Goal: Information Seeking & Learning: Learn about a topic

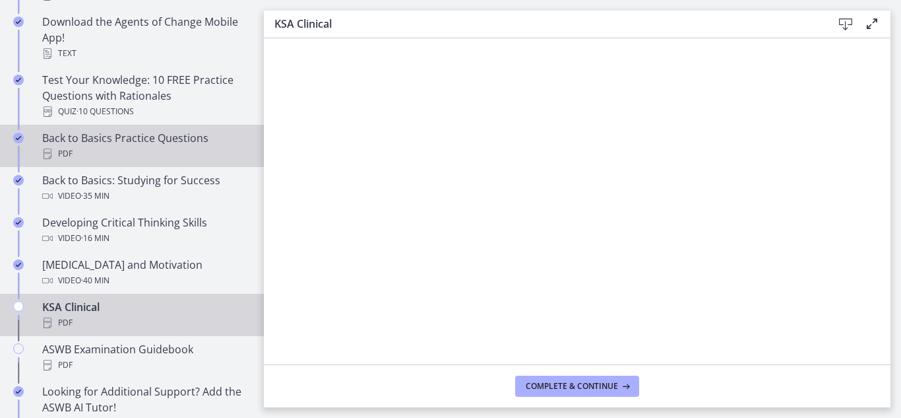
scroll to position [360, 0]
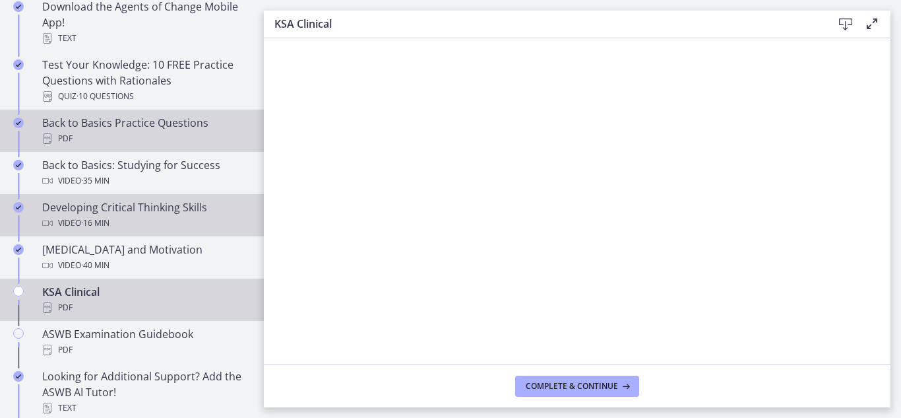
click at [144, 224] on div "Video · 16 min" at bounding box center [145, 223] width 206 height 16
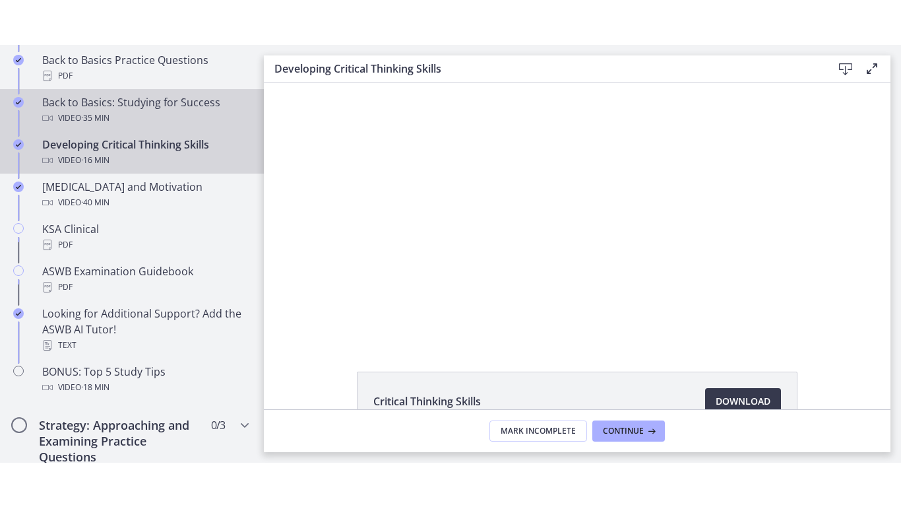
scroll to position [480, 0]
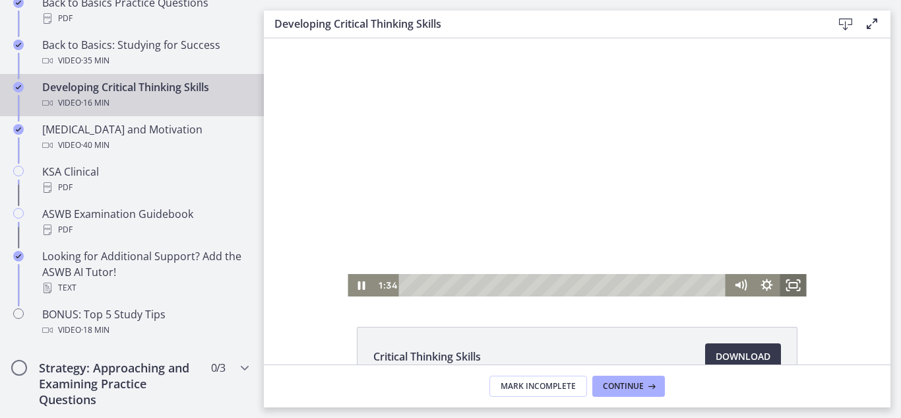
click at [792, 282] on rect "Fullscreen" at bounding box center [794, 284] width 8 height 5
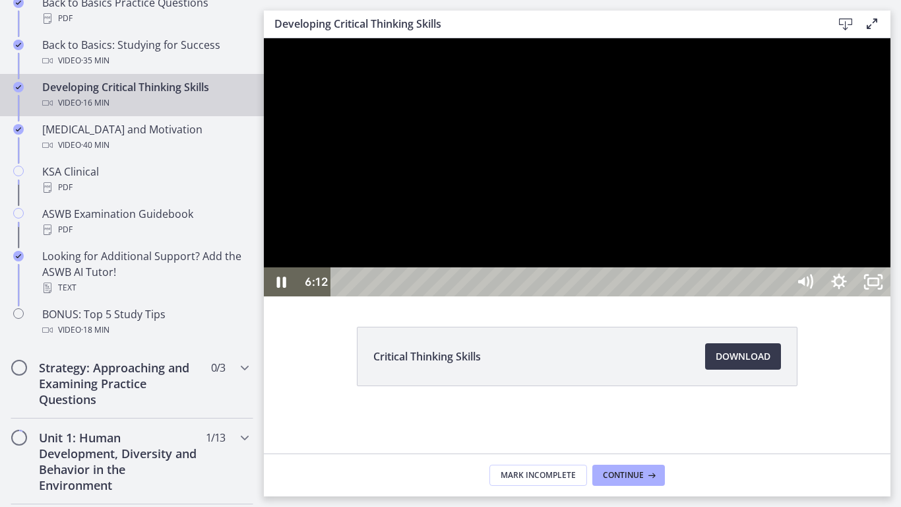
click at [891, 267] on div at bounding box center [577, 167] width 627 height 258
click at [713, 296] on div at bounding box center [577, 167] width 627 height 258
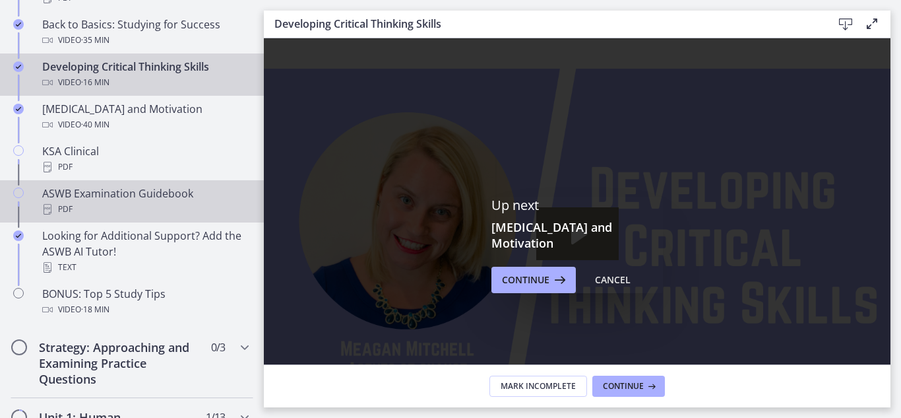
scroll to position [501, 0]
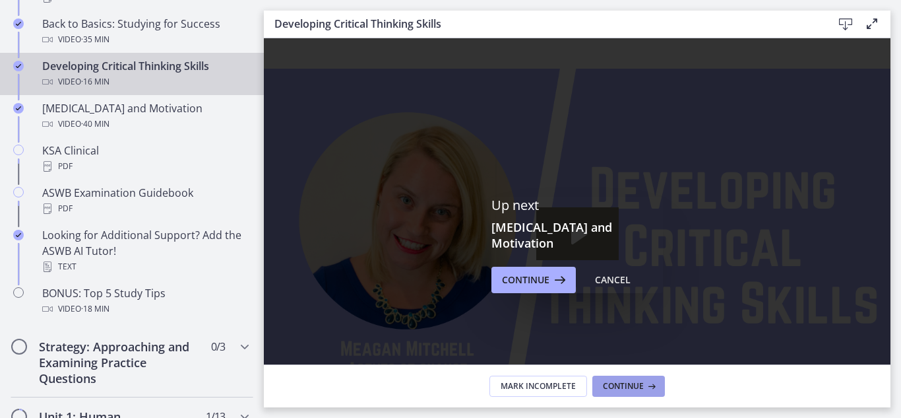
click at [633, 377] on button "Continue" at bounding box center [628, 385] width 73 height 21
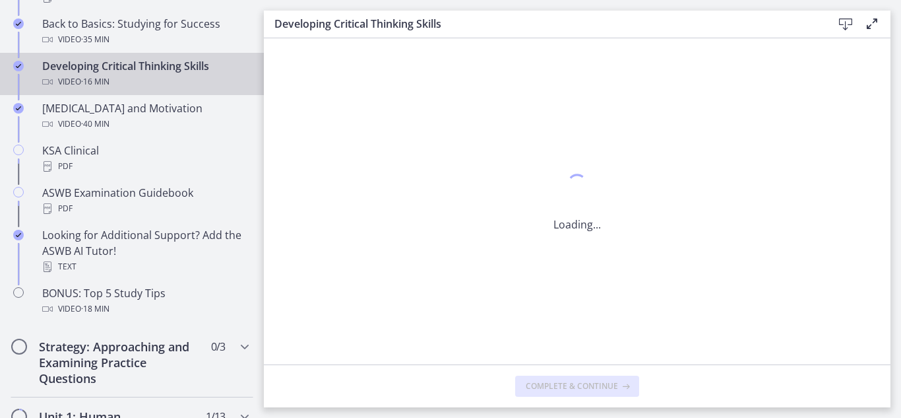
scroll to position [0, 0]
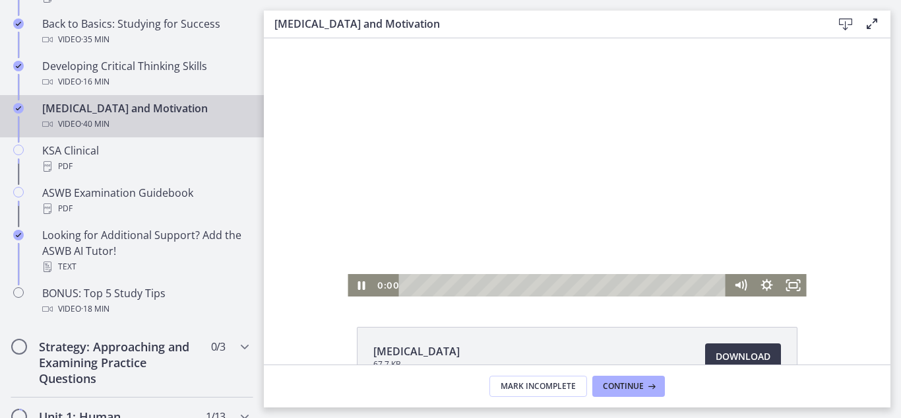
drag, startPoint x: 453, startPoint y: 285, endPoint x: 393, endPoint y: 299, distance: 61.1
click at [393, 296] on html "Click for sound @keyframes VOLUME_SMALL_WAVE_FLASH { 0% { opacity: 0; } 33% { o…" at bounding box center [577, 167] width 627 height 258
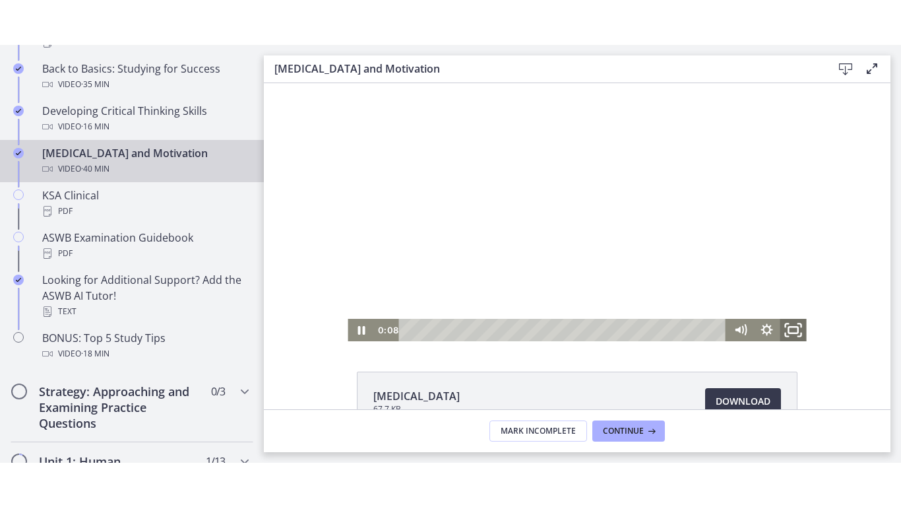
click at [798, 334] on icon "Fullscreen" at bounding box center [794, 329] width 32 height 27
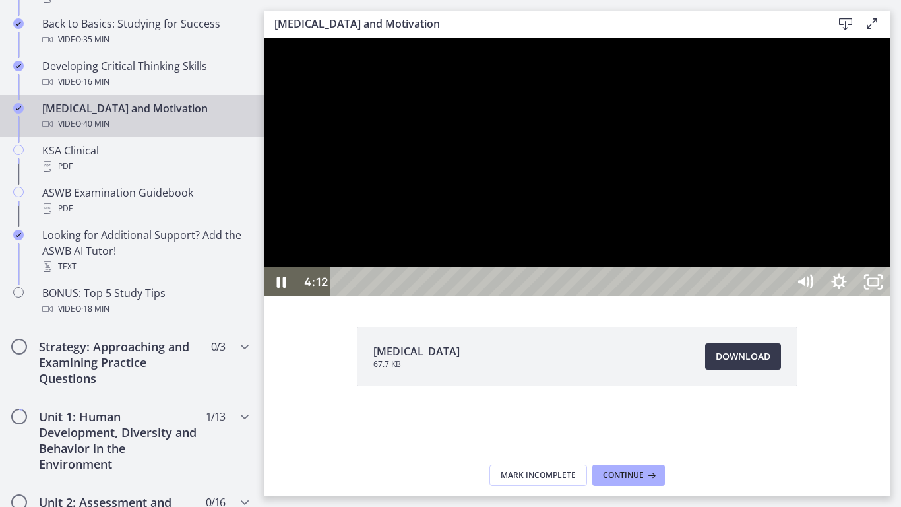
click at [746, 296] on div at bounding box center [577, 167] width 627 height 258
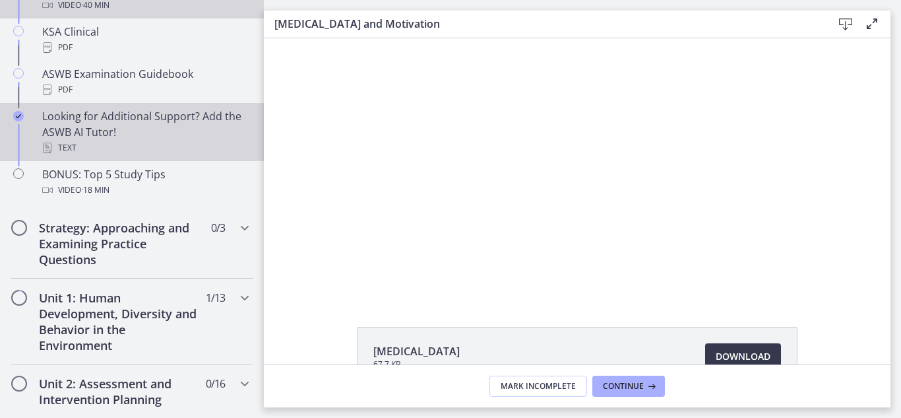
scroll to position [637, 0]
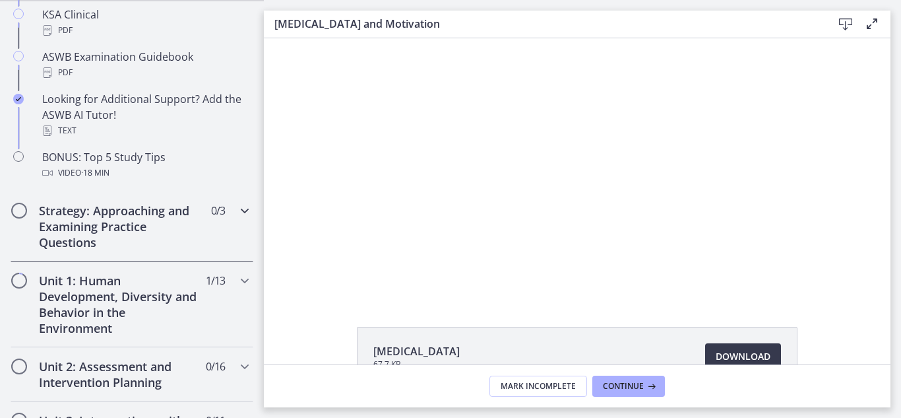
click at [243, 204] on icon "Chapters" at bounding box center [245, 211] width 16 height 16
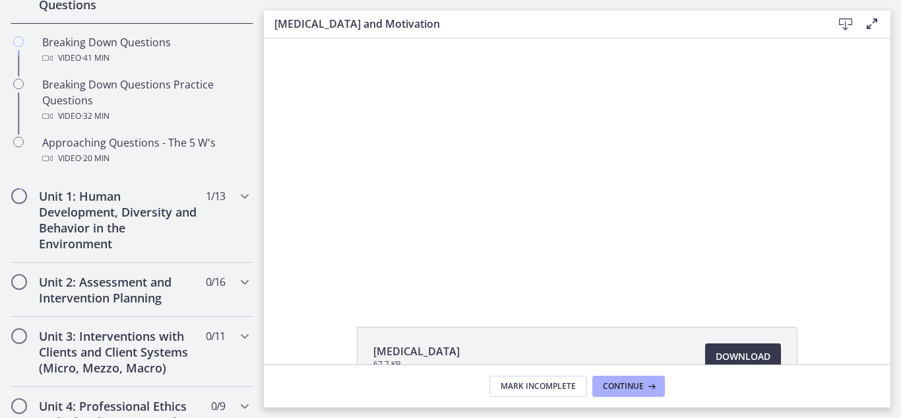
scroll to position [338, 0]
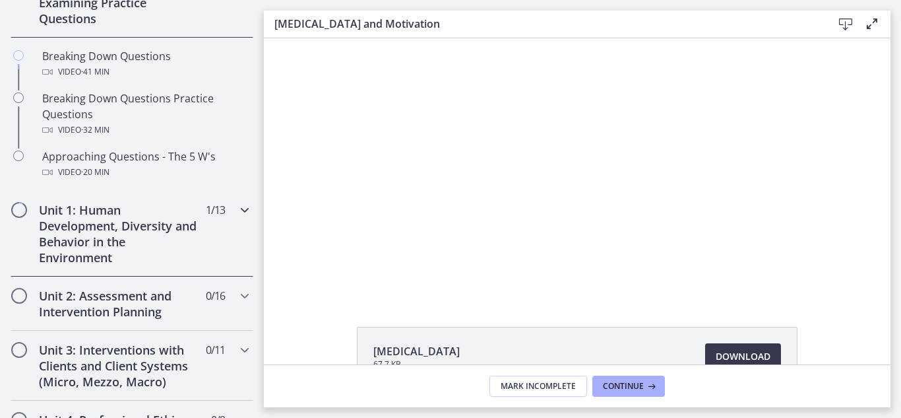
click at [141, 245] on h2 "Unit 1: Human Development, Diversity and Behavior in the Environment" at bounding box center [119, 233] width 161 height 63
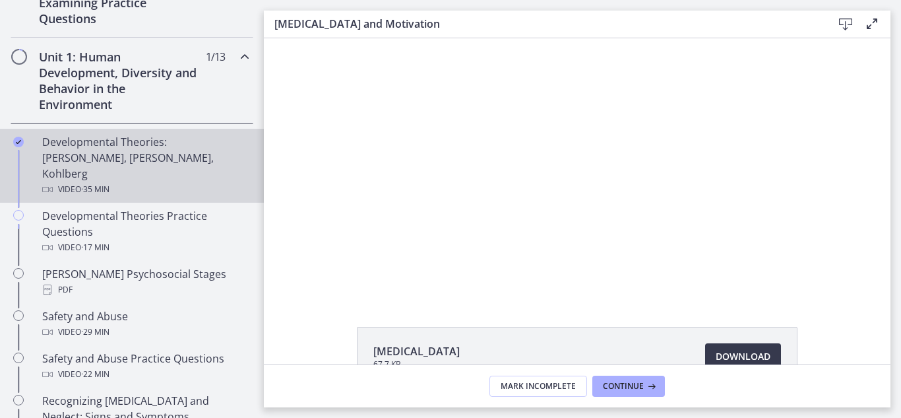
click at [139, 162] on div "Developmental Theories: [PERSON_NAME], [PERSON_NAME], Kohlberg Video · 35 min" at bounding box center [145, 165] width 206 height 63
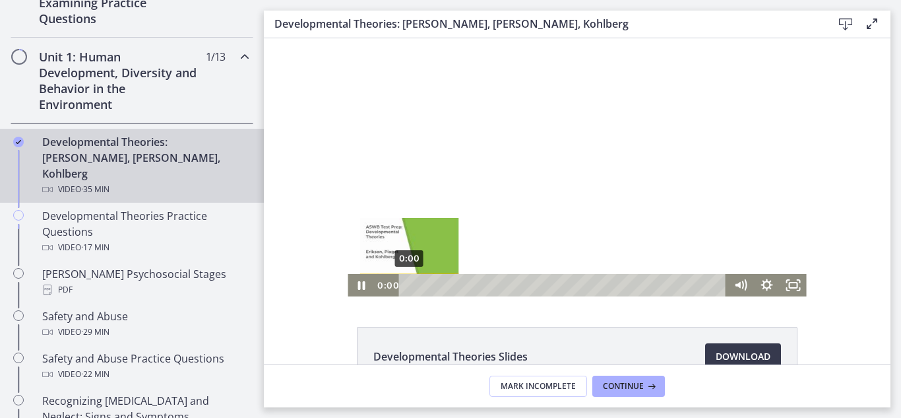
click at [409, 287] on div "0:00" at bounding box center [565, 285] width 312 height 22
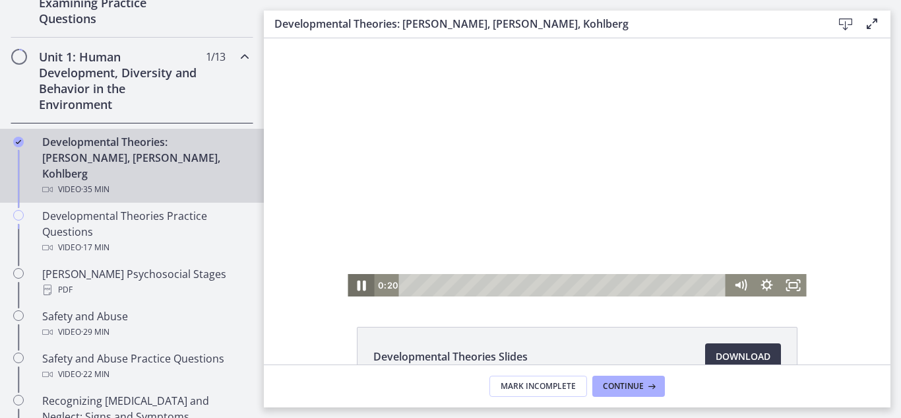
click at [371, 287] on icon "Pause" at bounding box center [361, 285] width 32 height 27
click at [362, 289] on icon "Play Video" at bounding box center [362, 285] width 32 height 27
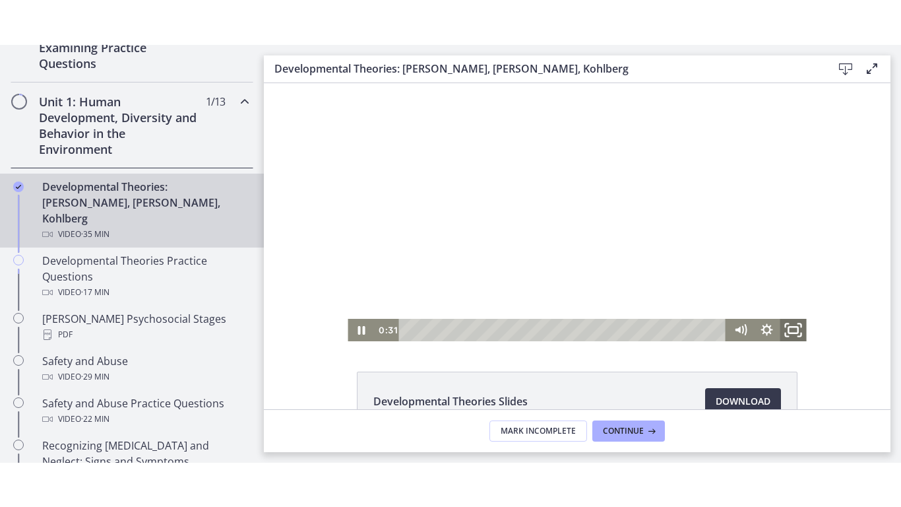
click at [796, 325] on icon "Fullscreen" at bounding box center [794, 329] width 32 height 27
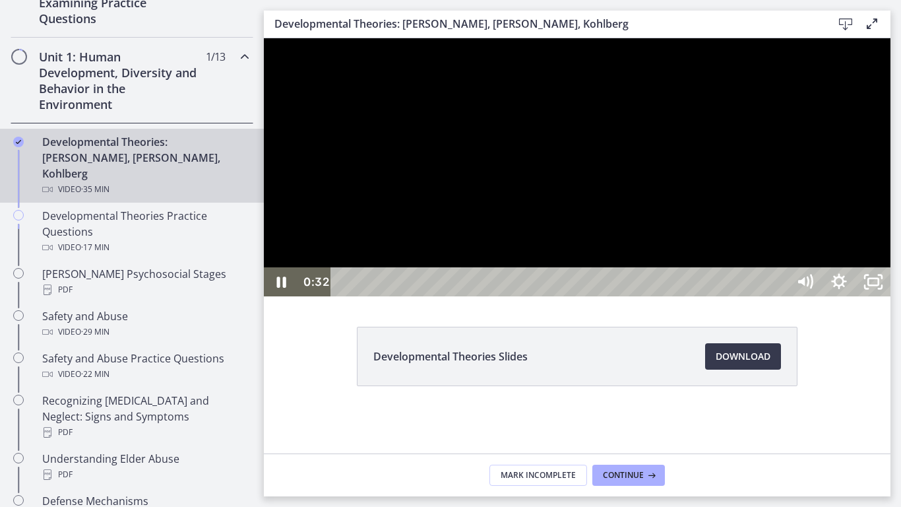
click at [891, 296] on div at bounding box center [577, 167] width 627 height 258
click at [796, 296] on div at bounding box center [577, 167] width 627 height 258
click at [661, 267] on div at bounding box center [577, 167] width 627 height 258
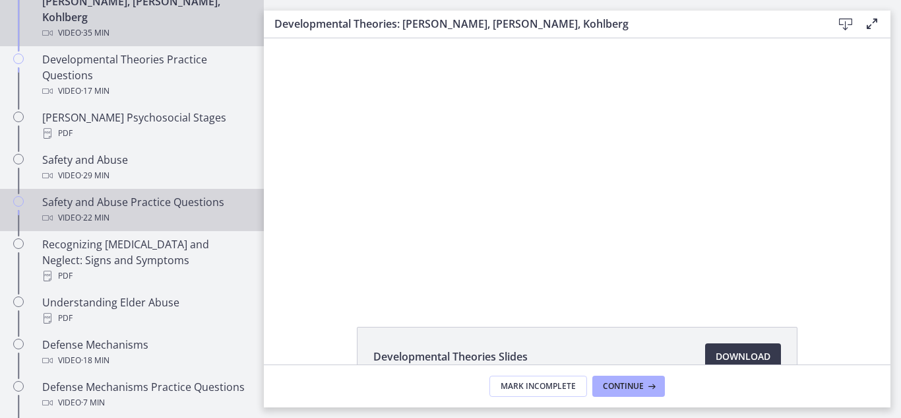
scroll to position [497, 0]
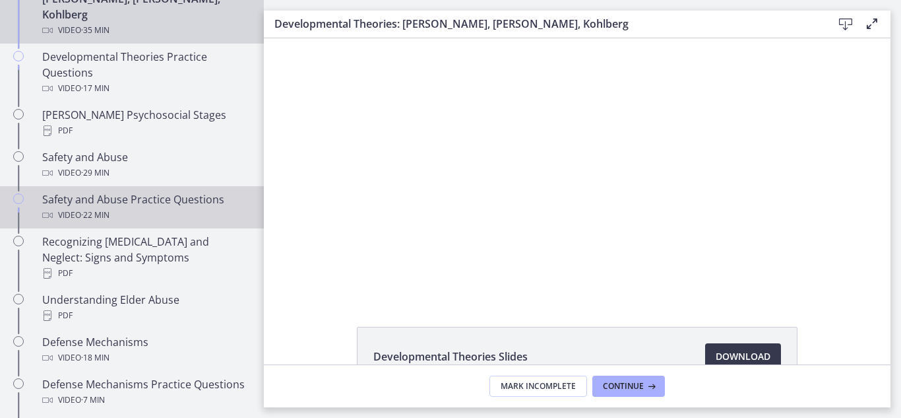
click at [197, 191] on div "Safety and Abuse Practice Questions Video · 22 min" at bounding box center [145, 207] width 206 height 32
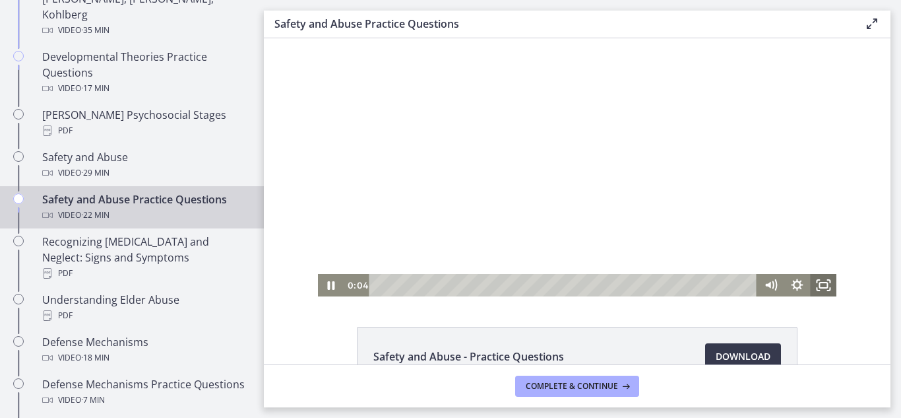
click at [824, 289] on icon "Fullscreen" at bounding box center [823, 285] width 26 height 22
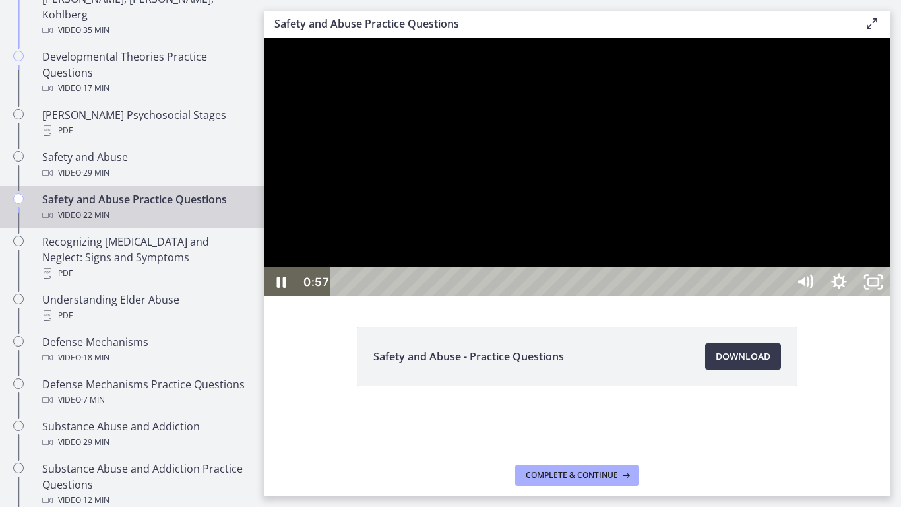
click at [891, 255] on div at bounding box center [577, 167] width 627 height 258
click at [734, 268] on div at bounding box center [577, 167] width 627 height 258
click at [891, 231] on div at bounding box center [577, 167] width 627 height 258
click at [891, 239] on div at bounding box center [577, 167] width 627 height 258
click at [891, 271] on div at bounding box center [577, 167] width 627 height 258
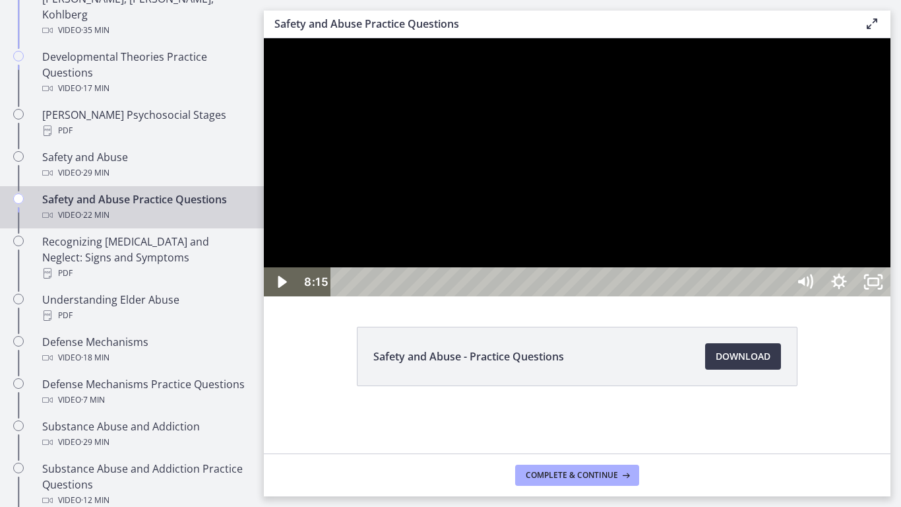
click at [749, 296] on div at bounding box center [577, 167] width 627 height 258
click at [720, 286] on div at bounding box center [577, 167] width 627 height 258
click at [750, 193] on div at bounding box center [577, 167] width 627 height 258
click at [724, 296] on div at bounding box center [577, 167] width 627 height 258
